Goal: Check status: Check status

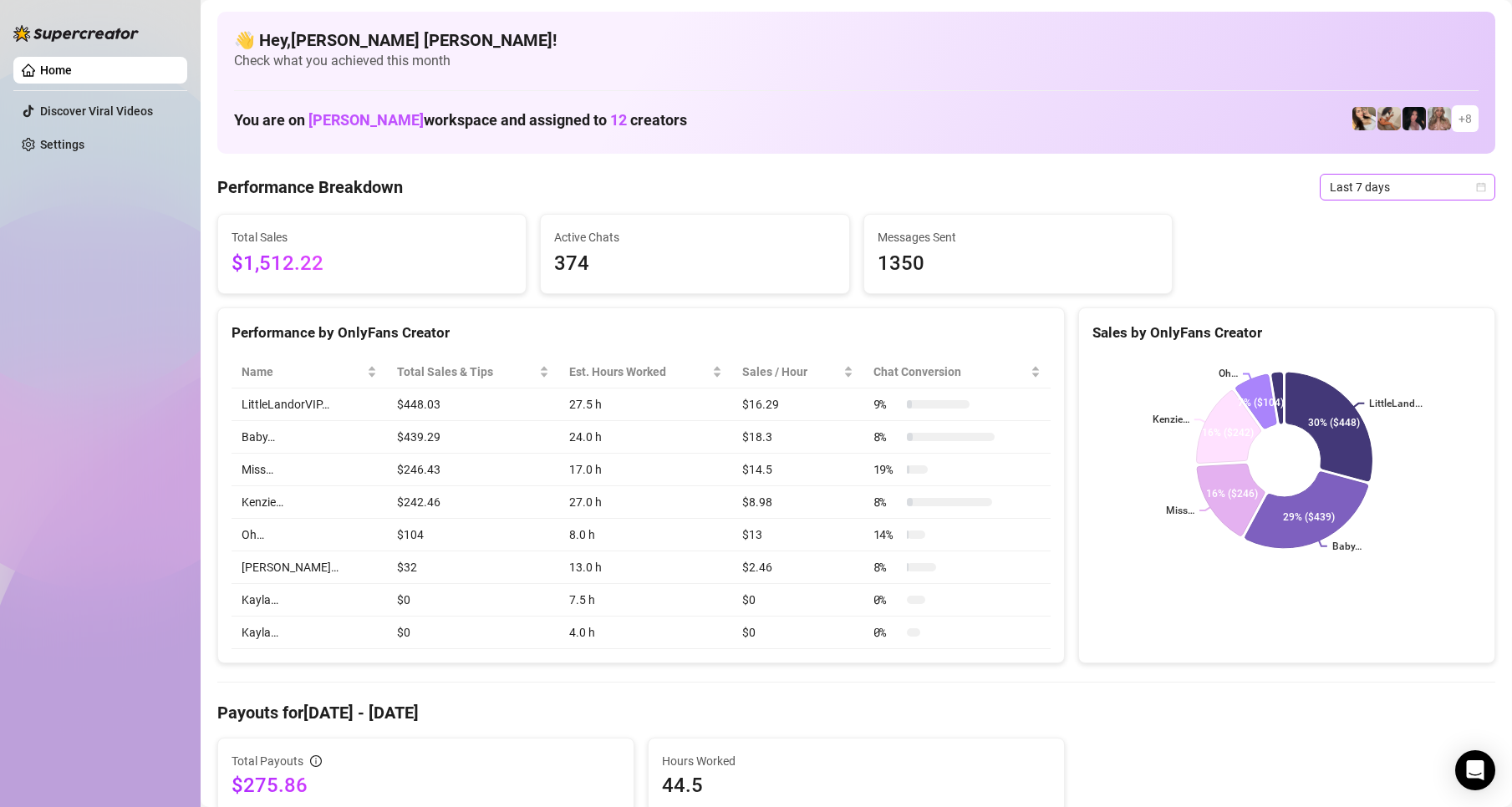
click at [1468, 194] on span "Last 7 days" at bounding box center [1408, 187] width 155 height 25
click at [1372, 335] on div "Custom date" at bounding box center [1393, 327] width 148 height 18
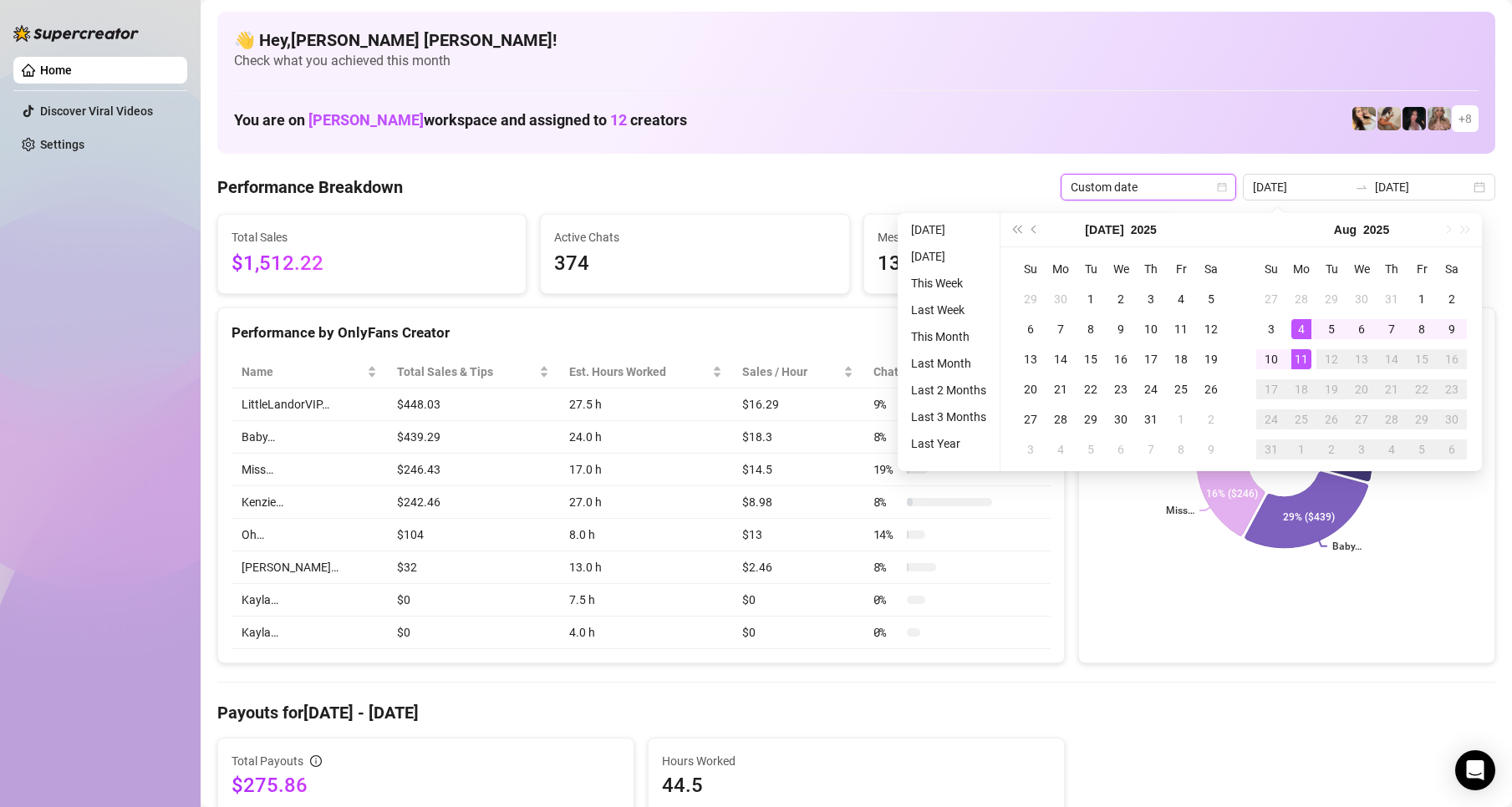
type input "[DATE]"
click at [1303, 359] on div "11" at bounding box center [1301, 359] width 20 height 20
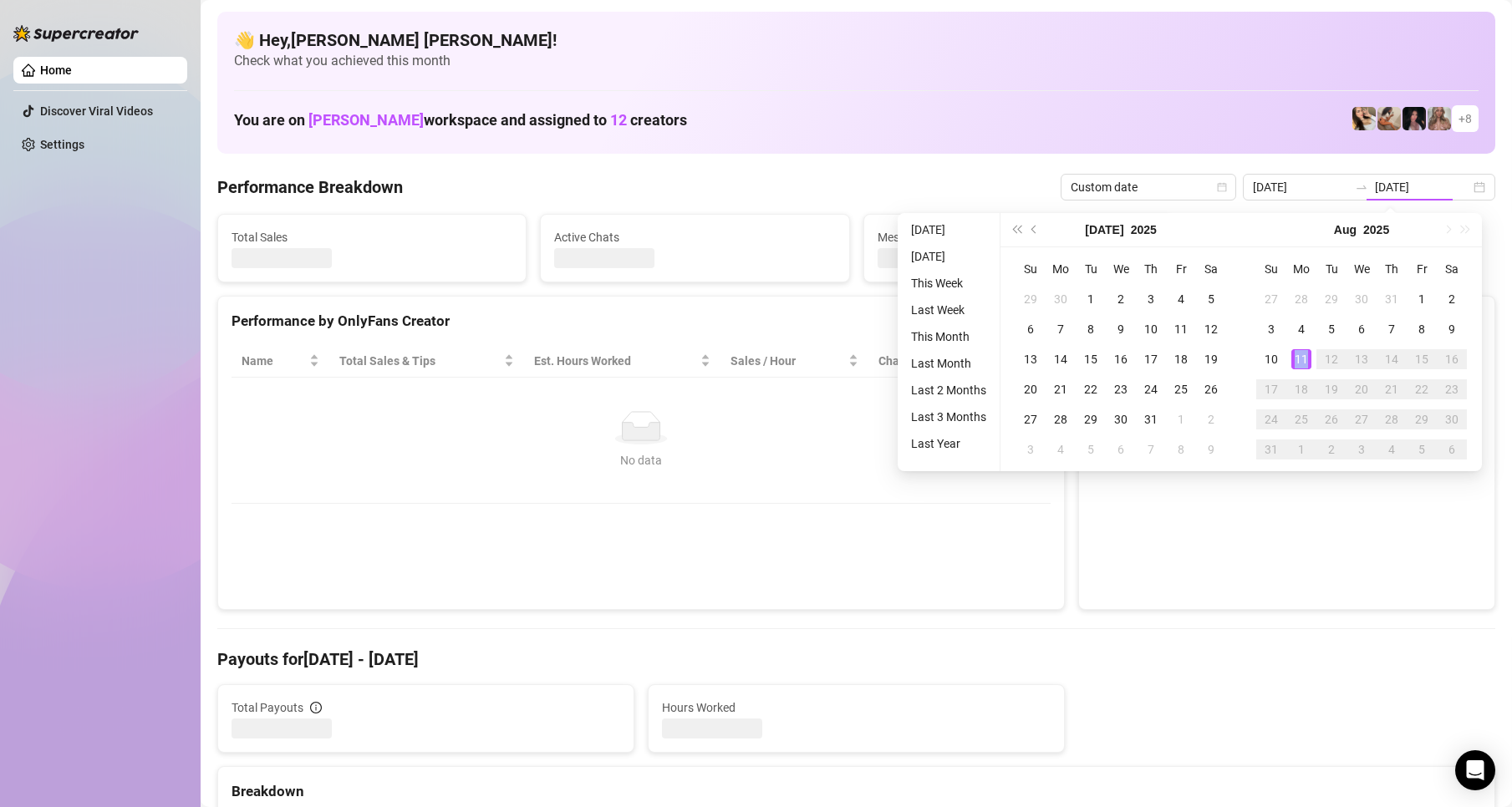
type input "[DATE]"
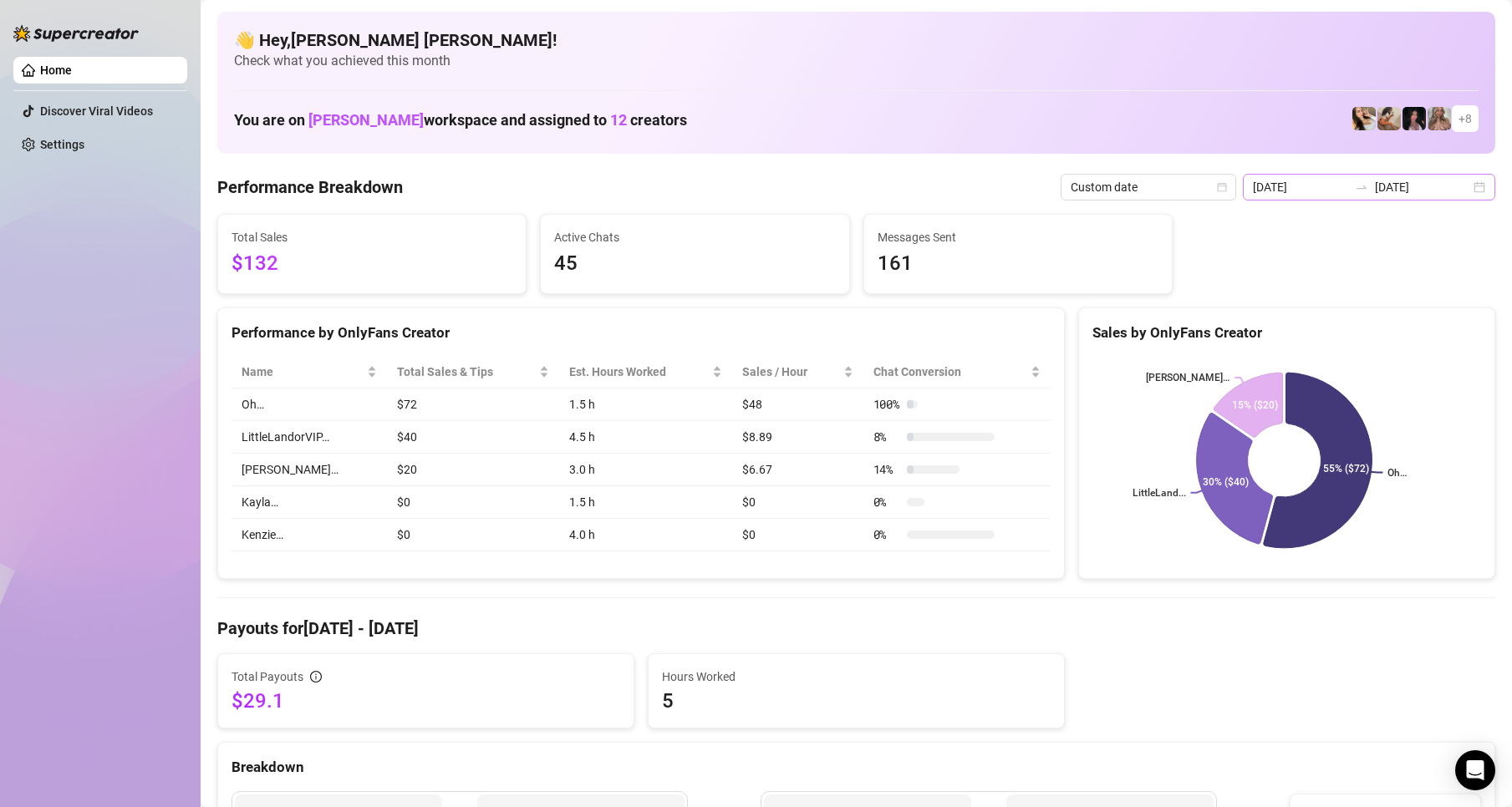
click at [1465, 183] on div "[DATE] [DATE]" at bounding box center [1369, 188] width 253 height 27
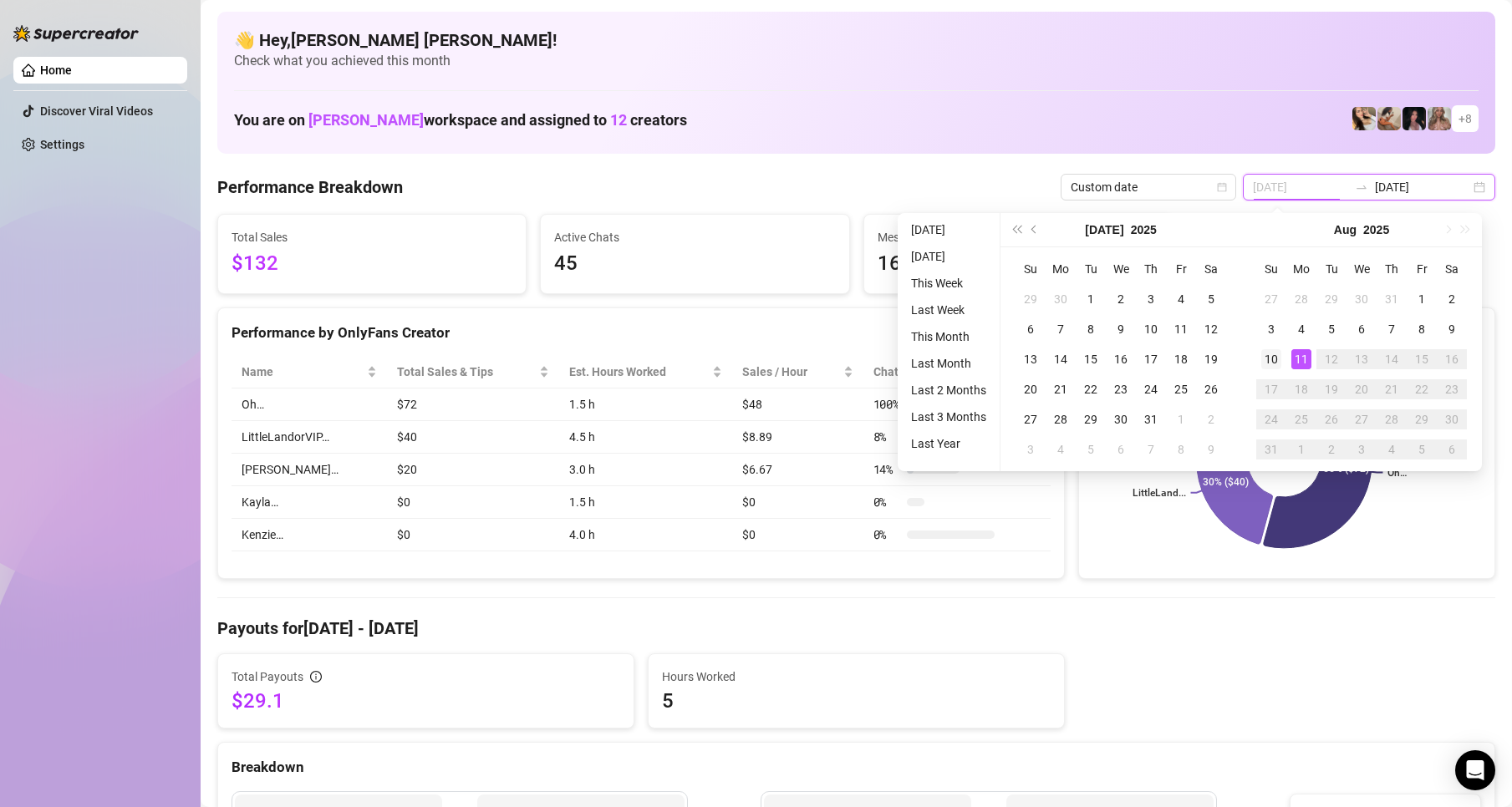
type input "[DATE]"
click at [1261, 366] on div "10" at bounding box center [1271, 359] width 20 height 20
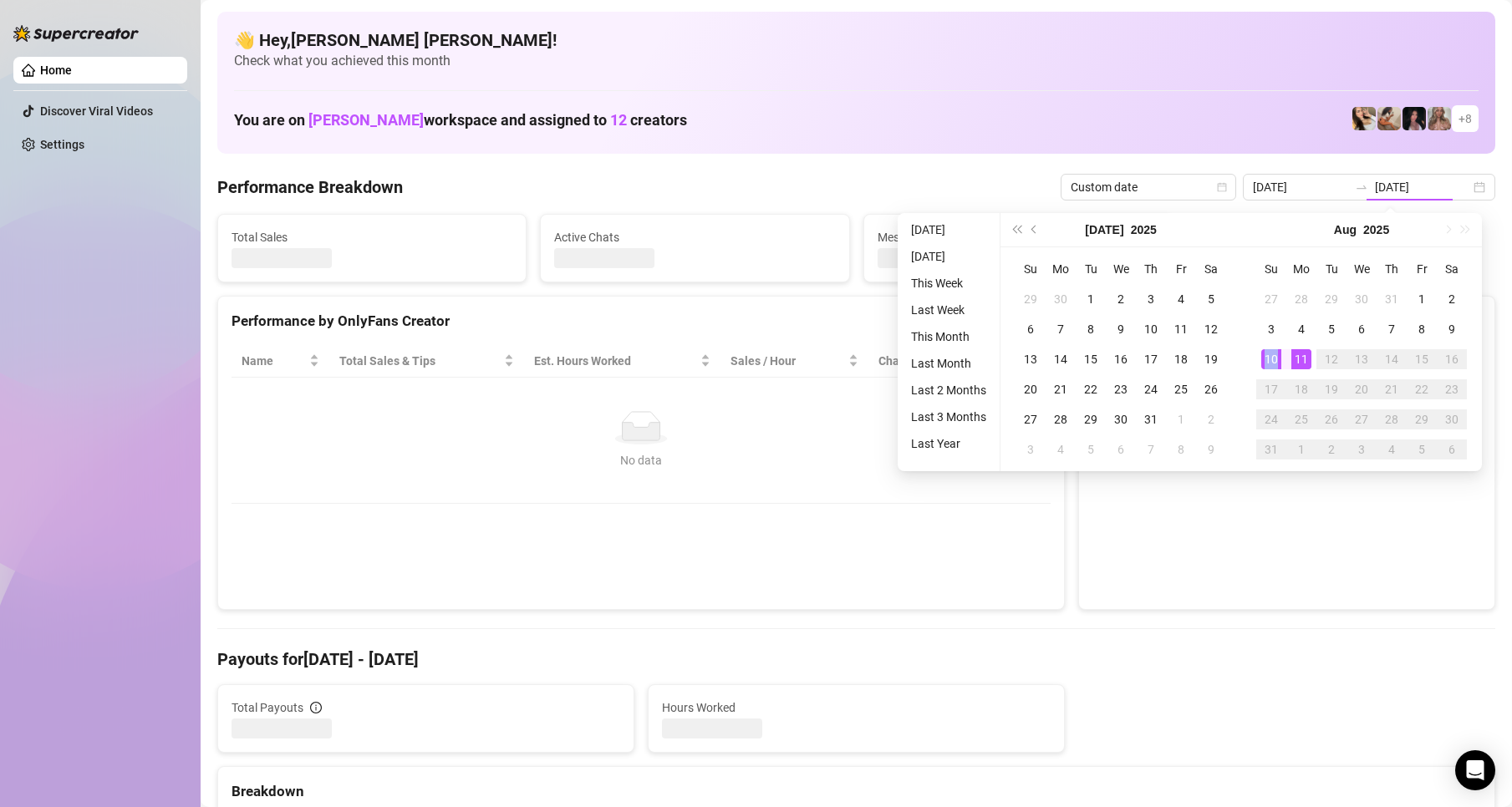
type input "[DATE]"
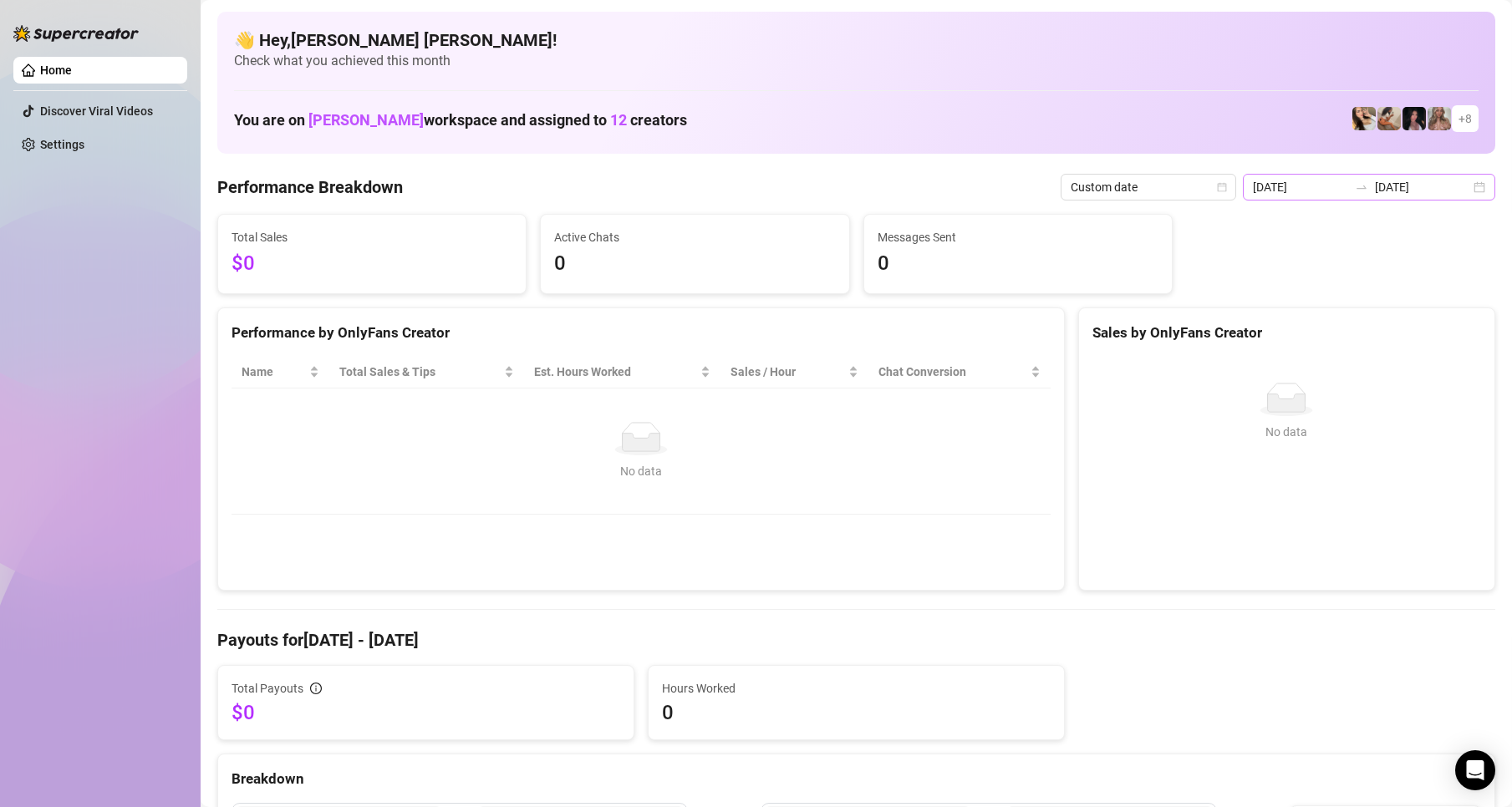
click at [1461, 184] on div "[DATE] [DATE]" at bounding box center [1369, 188] width 253 height 27
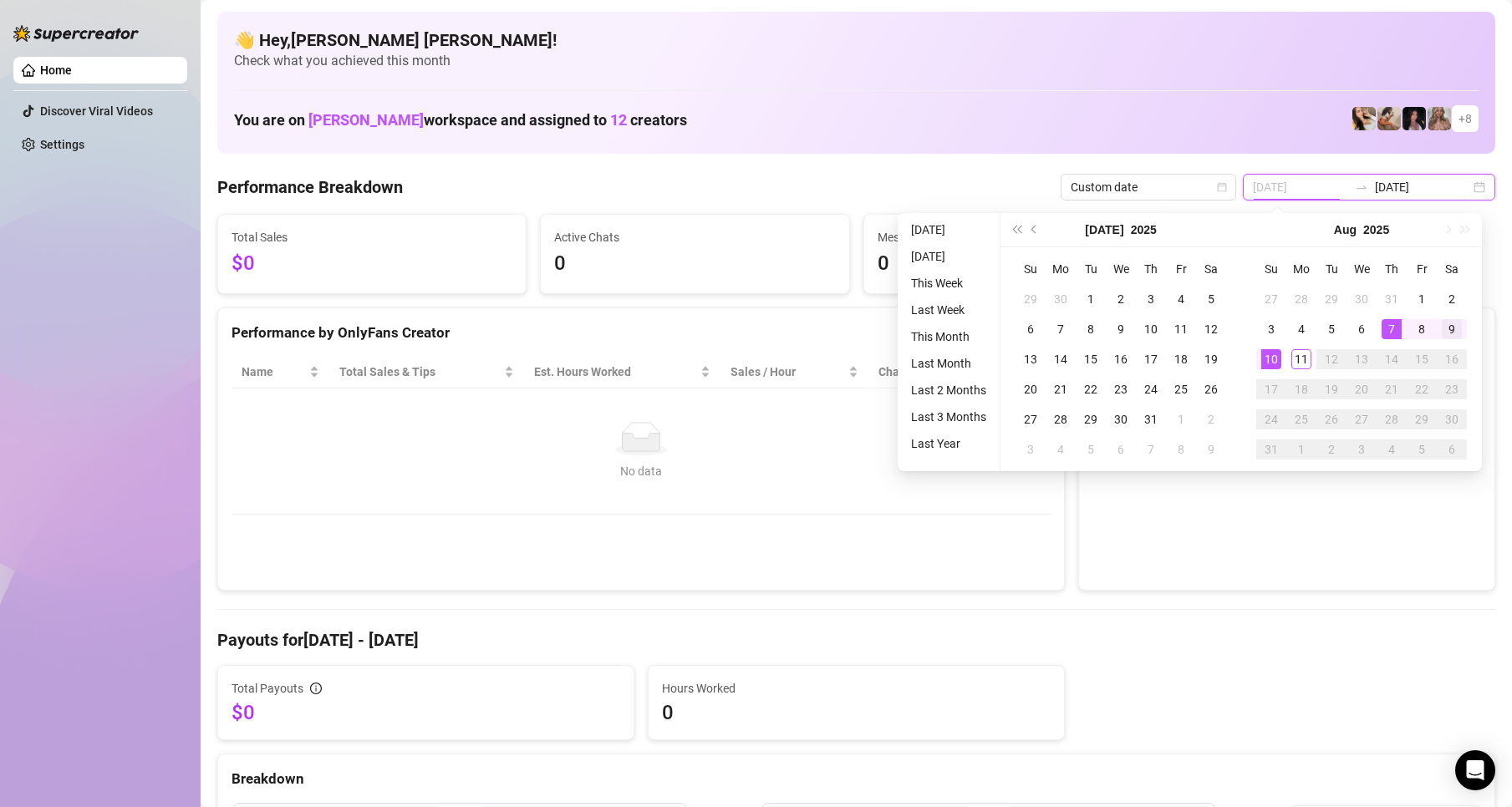
type input "[DATE]"
click at [1446, 327] on div "9" at bounding box center [1452, 329] width 20 height 20
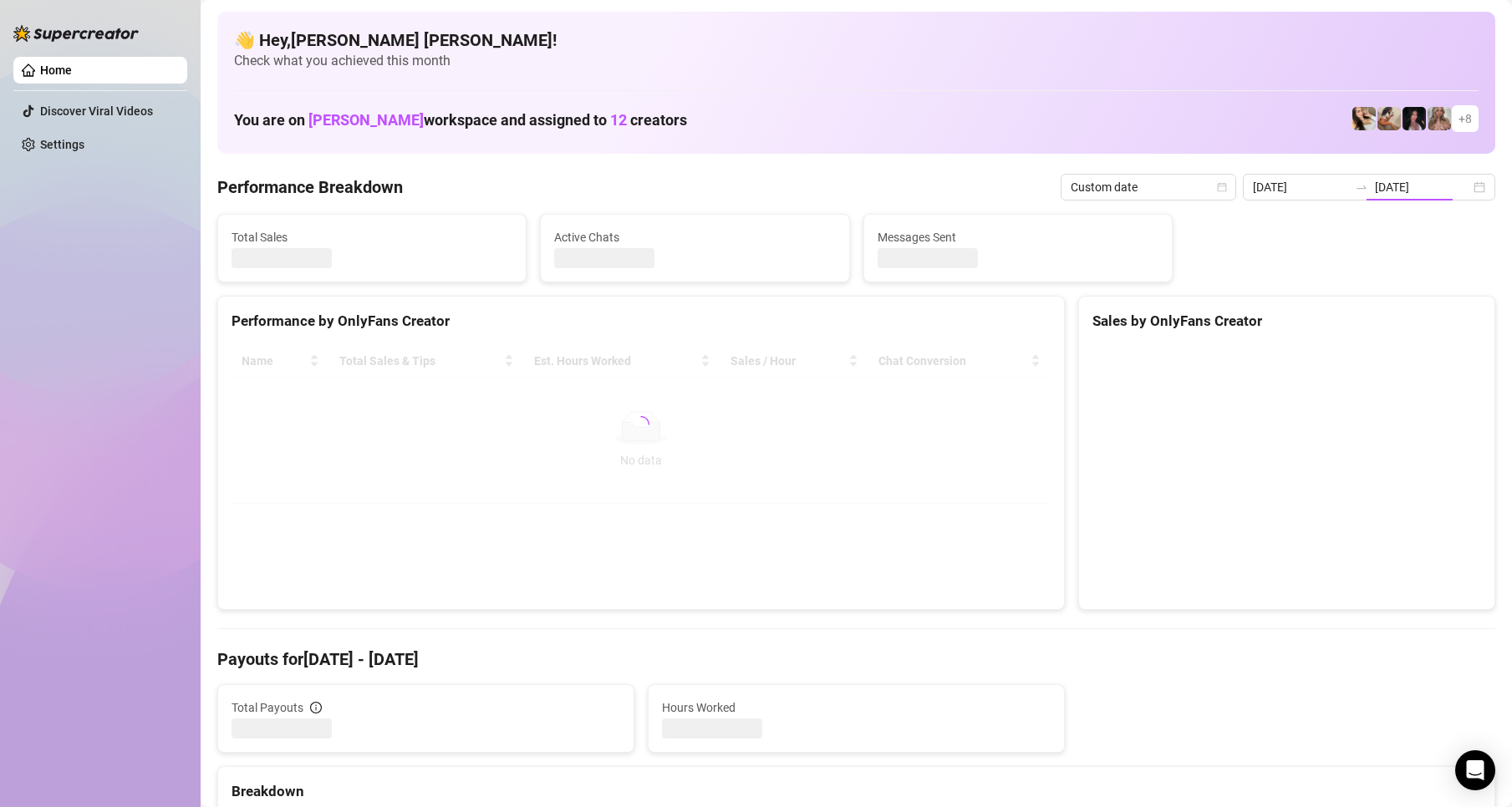
type input "[DATE]"
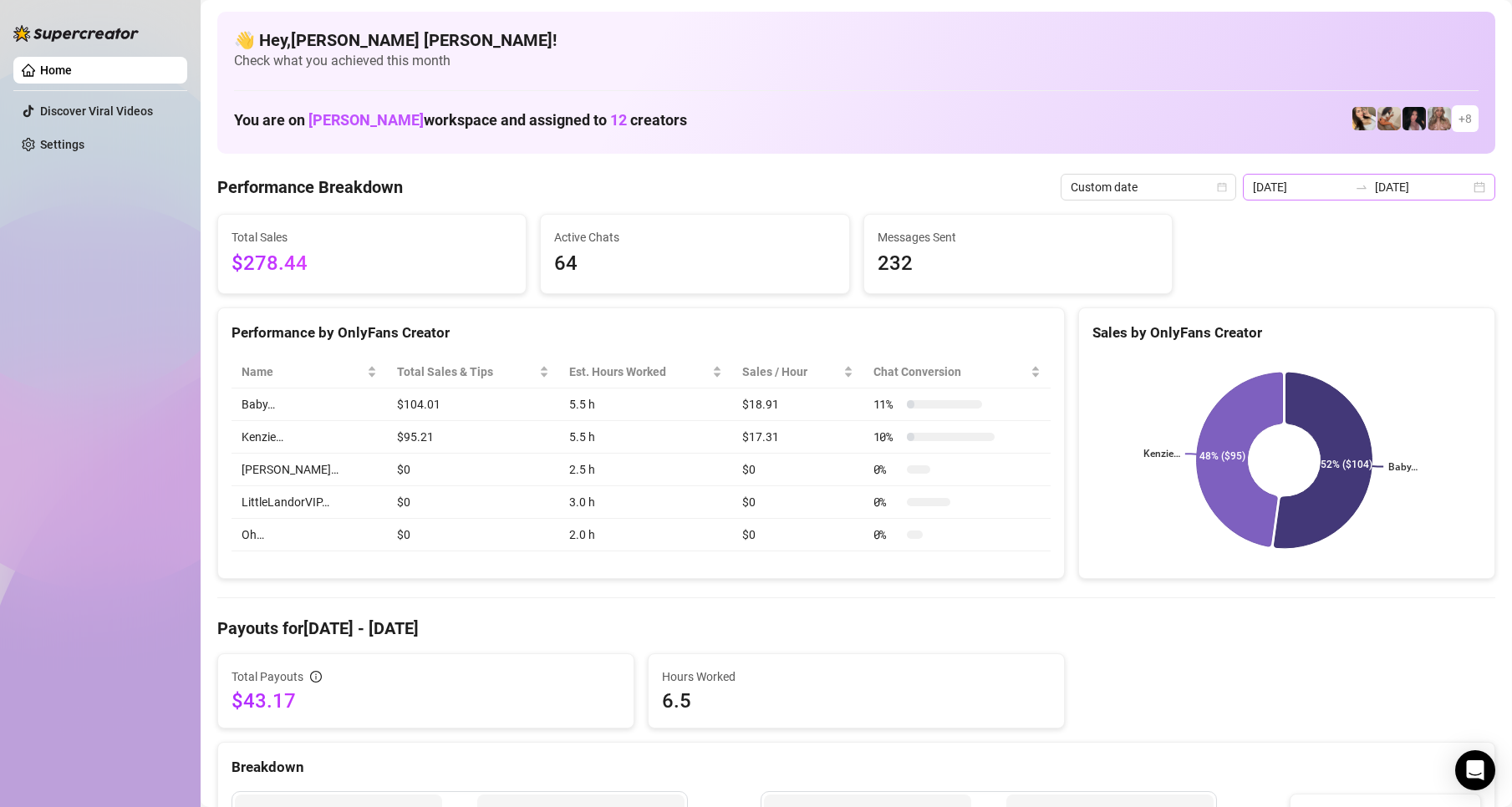
click at [1465, 188] on div "[DATE] [DATE]" at bounding box center [1369, 188] width 253 height 27
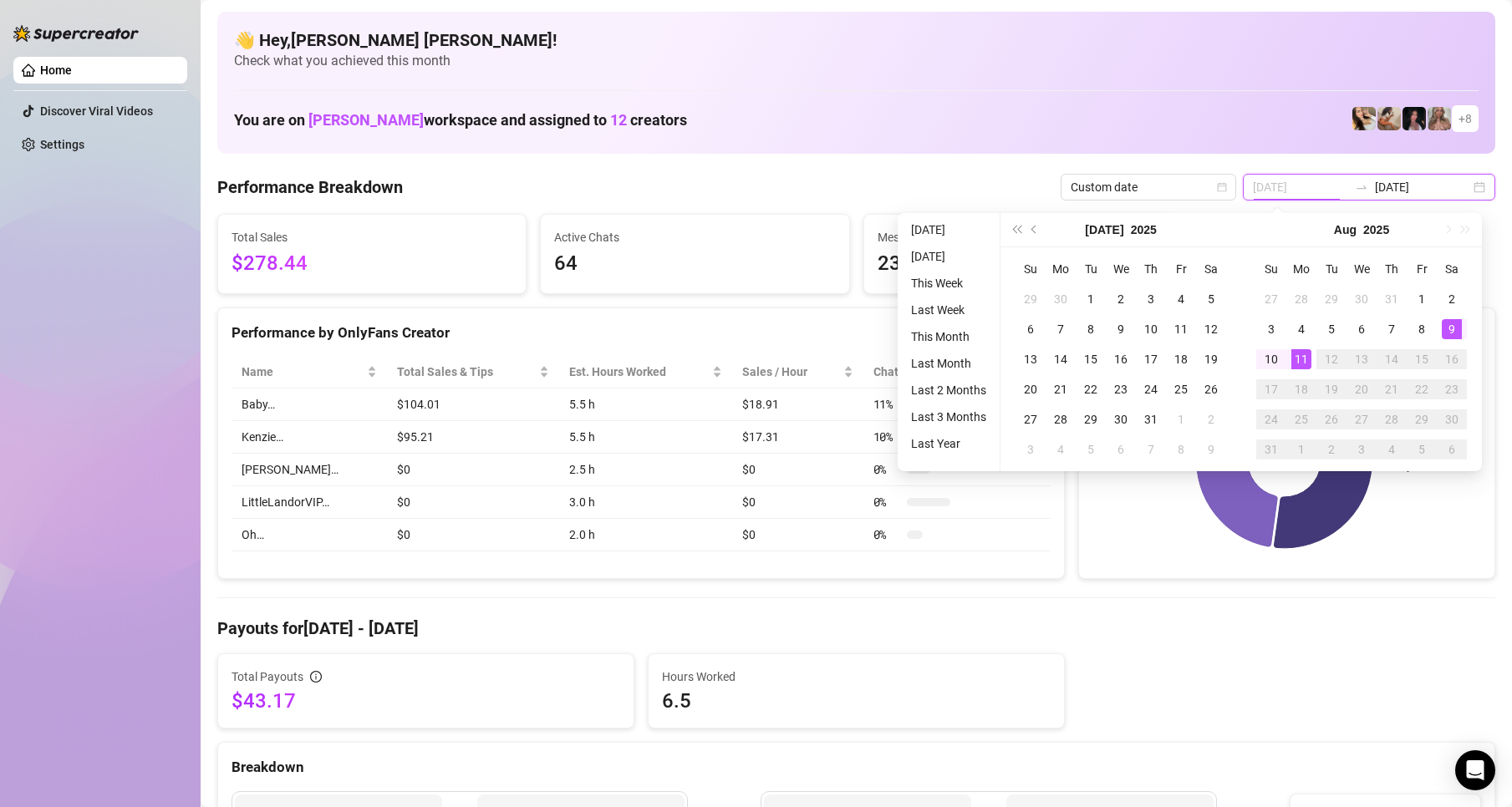
type input "[DATE]"
click at [1304, 366] on div "11" at bounding box center [1301, 359] width 20 height 20
click at [1306, 366] on div "11" at bounding box center [1301, 359] width 20 height 20
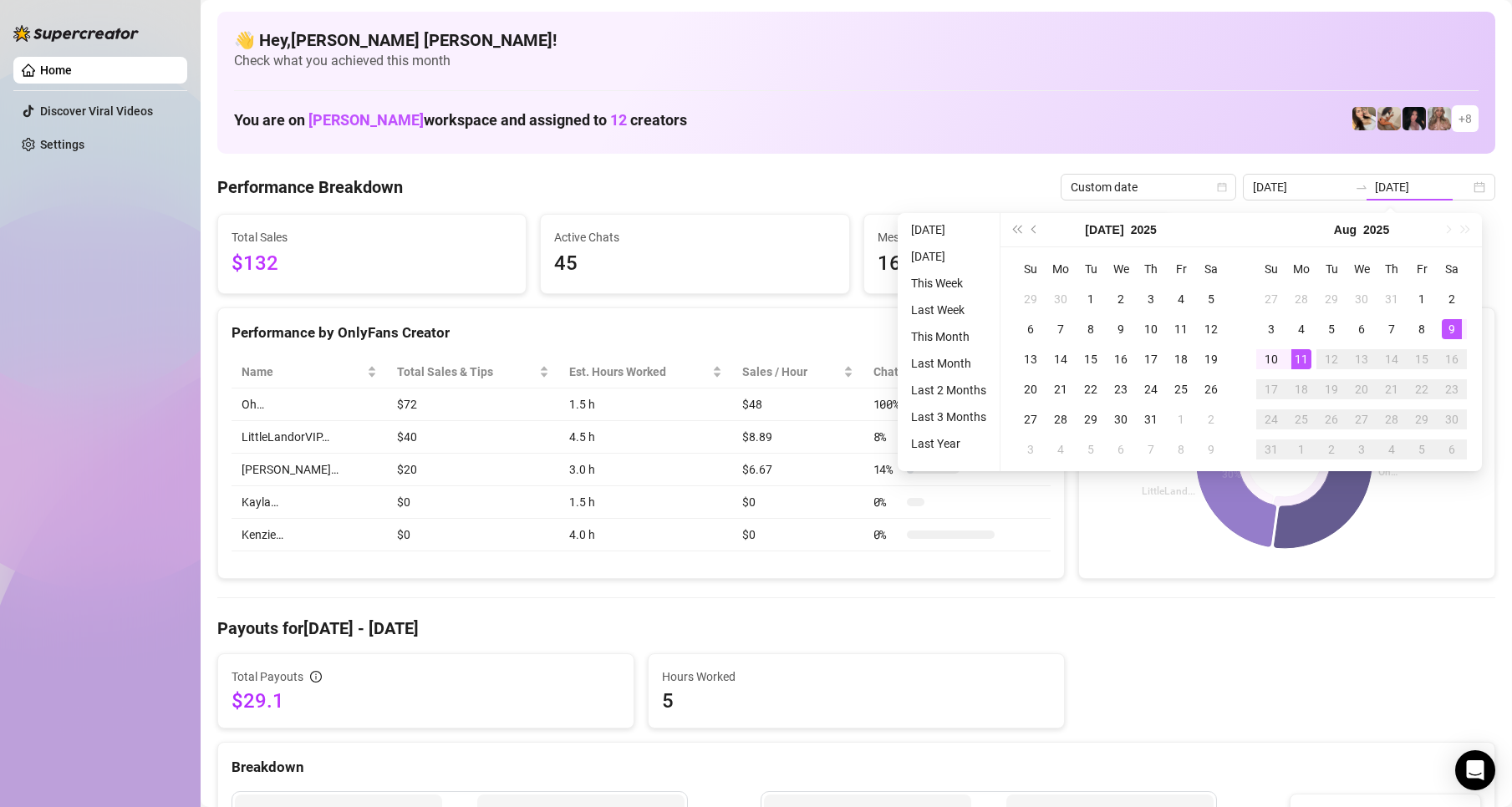
type input "[DATE]"
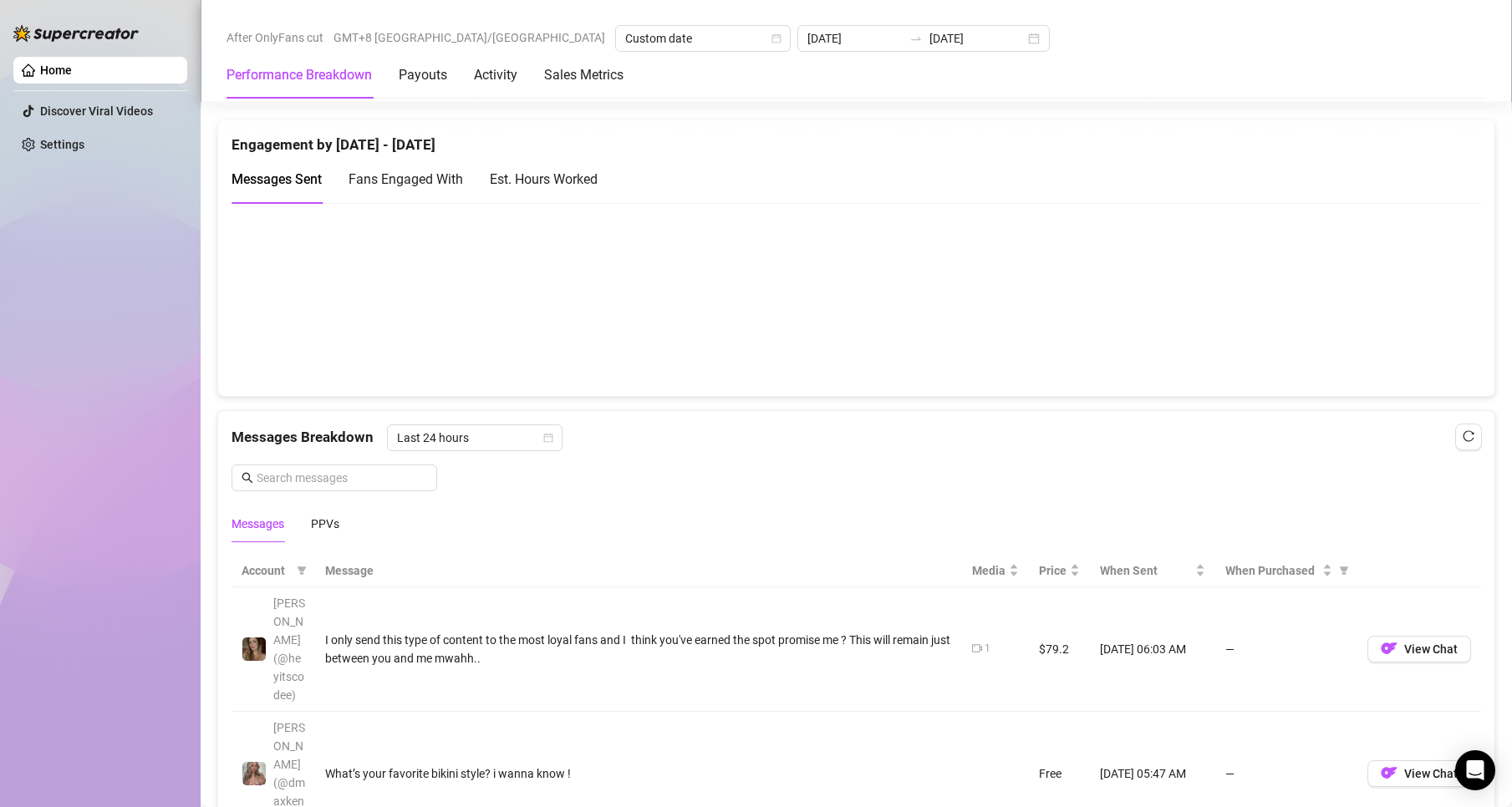
scroll to position [1254, 0]
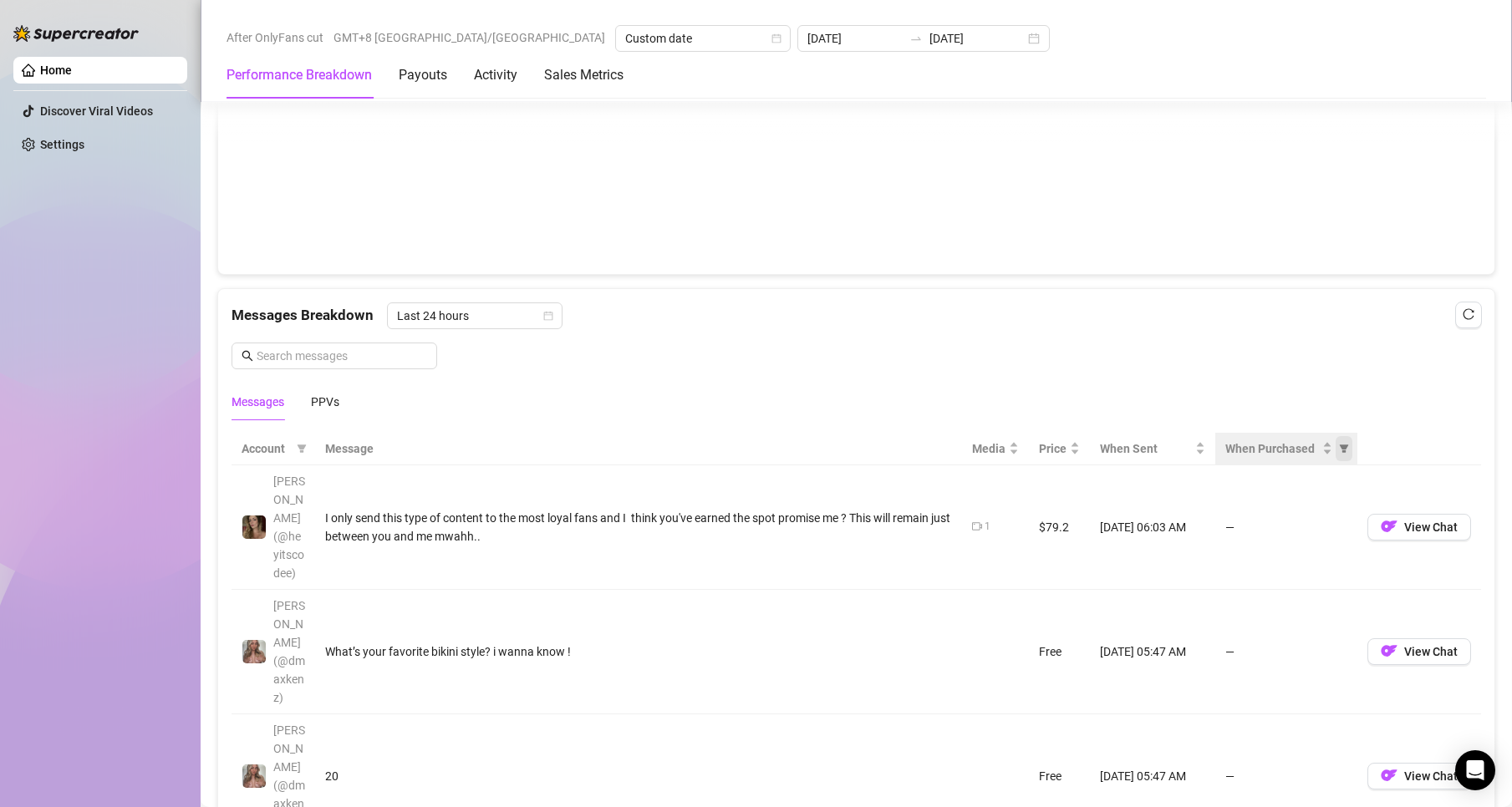
click at [1337, 453] on span "When Purchased" at bounding box center [1343, 449] width 16 height 25
click at [1249, 507] on span "Purchased" at bounding box center [1276, 508] width 56 height 13
radio input "true"
click at [1320, 564] on span "OK" at bounding box center [1319, 569] width 16 height 13
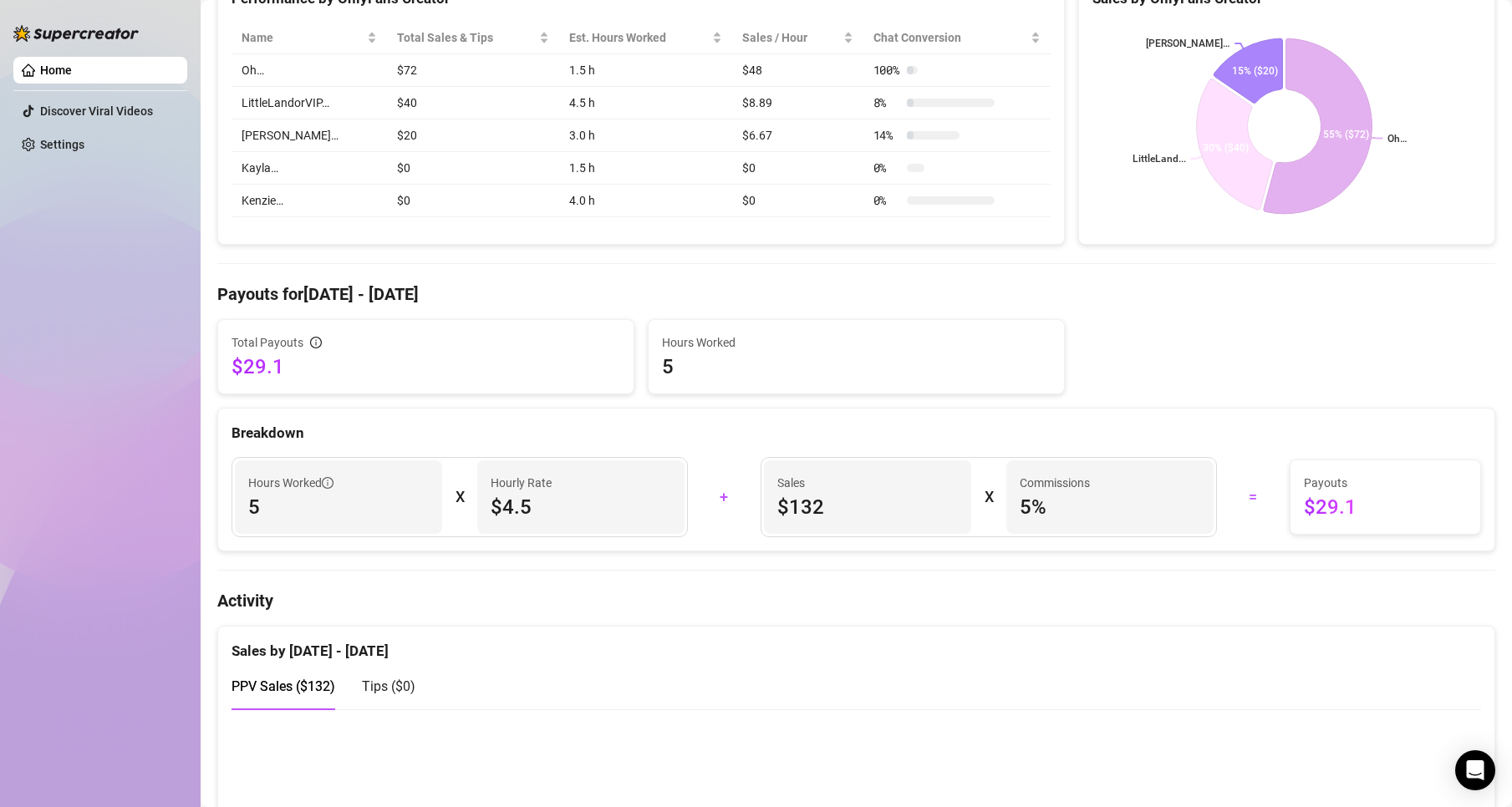
scroll to position [0, 0]
